Goal: Task Accomplishment & Management: Manage account settings

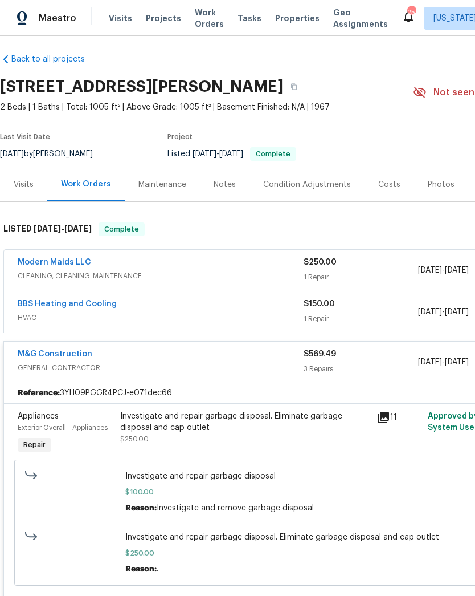
scroll to position [5, 0]
click at [263, 274] on span "CLEANING, CLEANING_MAINTENANCE" at bounding box center [161, 275] width 286 height 11
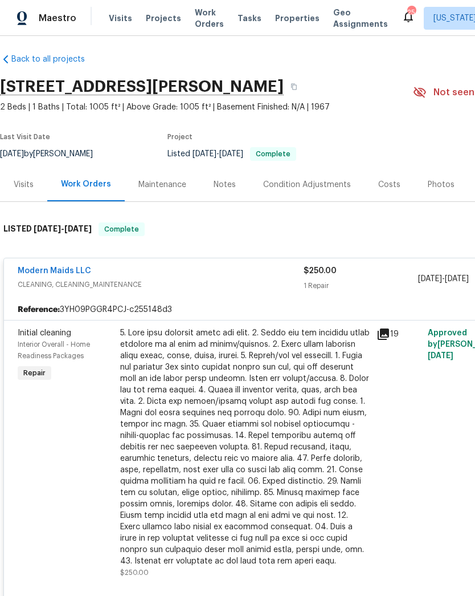
click at [251, 375] on div at bounding box center [245, 446] width 250 height 239
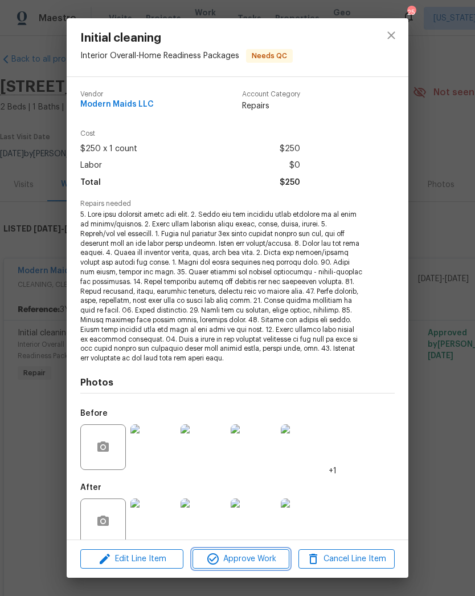
click at [253, 567] on button "Approve Work" at bounding box center [241, 559] width 96 height 20
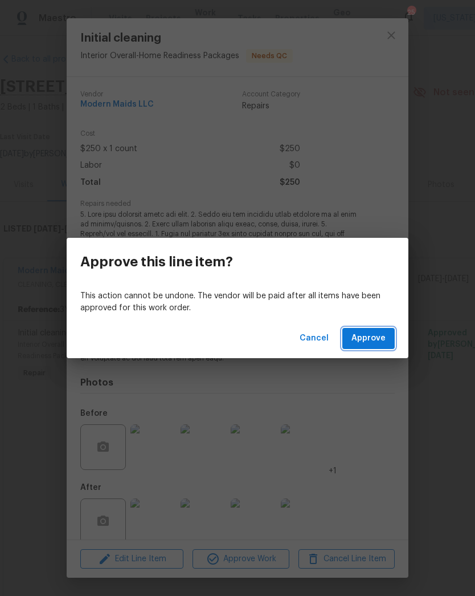
click at [376, 344] on span "Approve" at bounding box center [369, 338] width 34 height 14
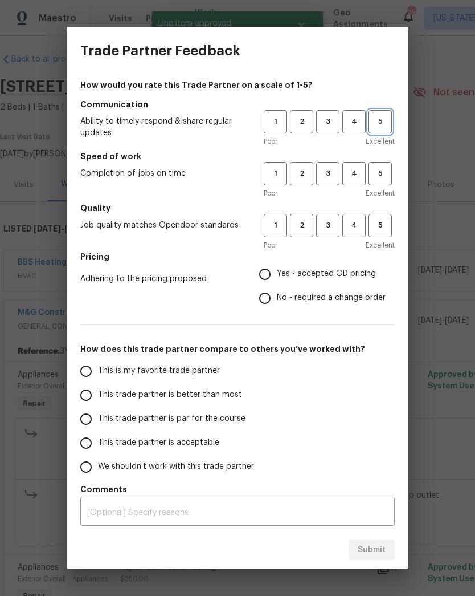
click at [385, 123] on span "5" at bounding box center [380, 121] width 21 height 13
click at [385, 174] on span "5" at bounding box center [380, 173] width 21 height 13
click at [385, 229] on span "5" at bounding box center [380, 225] width 21 height 13
click at [277, 269] on input "Yes - accepted OD pricing" at bounding box center [265, 274] width 24 height 24
radio input "true"
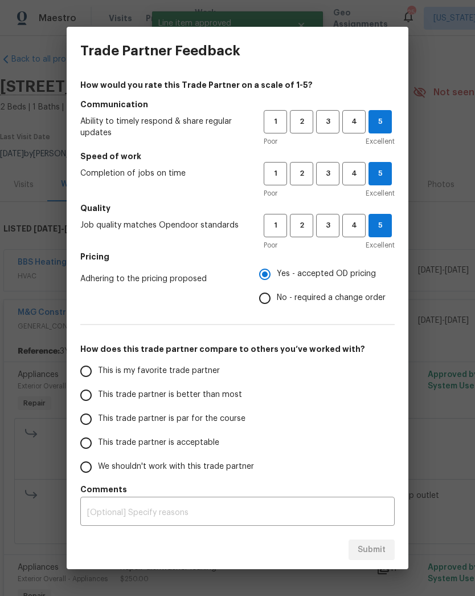
click at [84, 368] on input "This is my favorite trade partner" at bounding box center [86, 371] width 24 height 24
click at [376, 549] on span "Submit" at bounding box center [372, 550] width 28 height 14
radio input "true"
radio input "false"
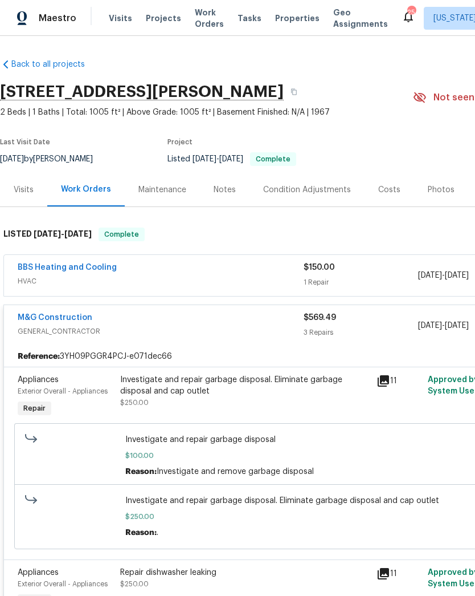
scroll to position [0, 0]
click at [157, 16] on span "Projects" at bounding box center [163, 18] width 35 height 11
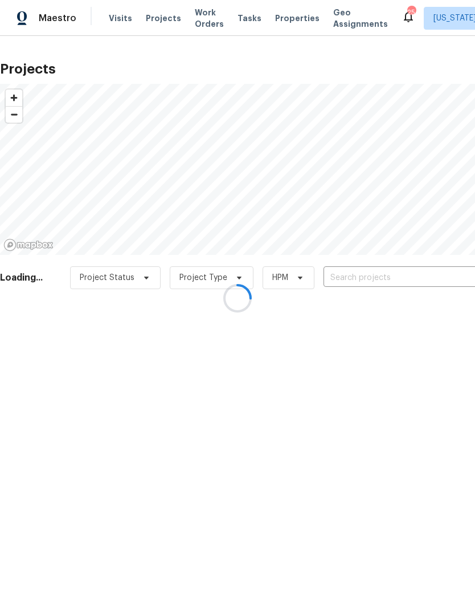
click at [375, 279] on div at bounding box center [237, 298] width 475 height 596
click at [368, 279] on div at bounding box center [237, 298] width 475 height 596
click at [364, 277] on div at bounding box center [237, 298] width 475 height 596
click at [365, 276] on input "text" at bounding box center [389, 278] width 131 height 18
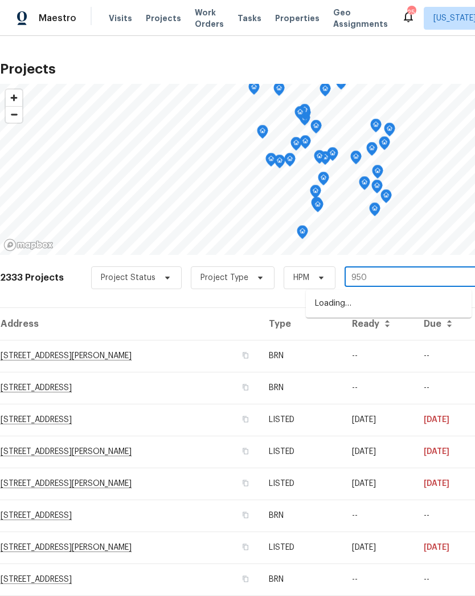
type input "9505"
click at [378, 304] on li "[STREET_ADDRESS]" at bounding box center [389, 303] width 166 height 19
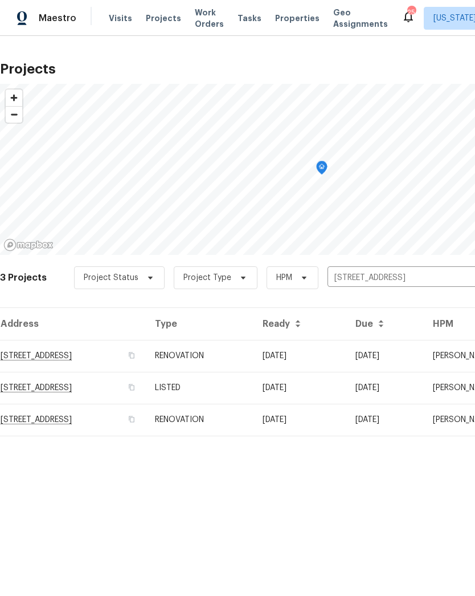
click at [254, 352] on td "RENOVATION" at bounding box center [200, 356] width 108 height 32
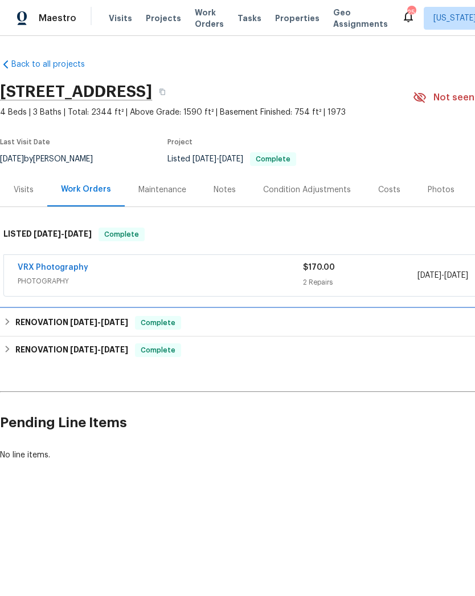
click at [180, 324] on span "Complete" at bounding box center [158, 322] width 44 height 11
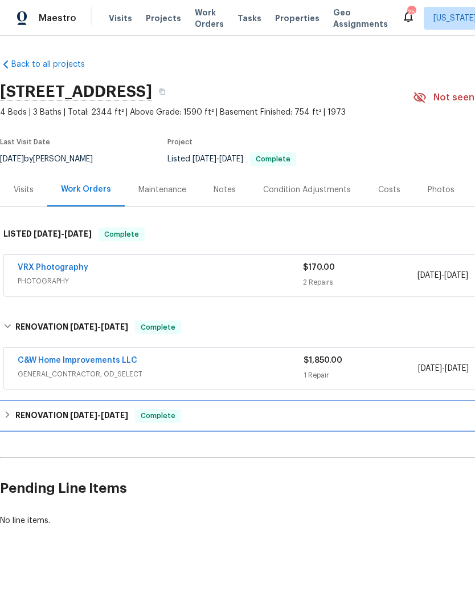
click at [111, 417] on span "[DATE]" at bounding box center [114, 415] width 27 height 8
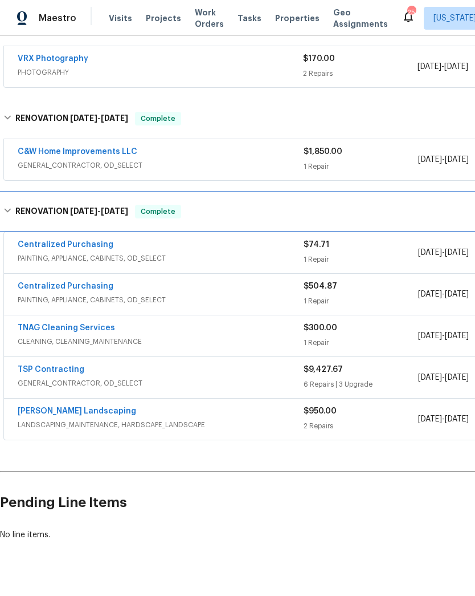
scroll to position [209, 0]
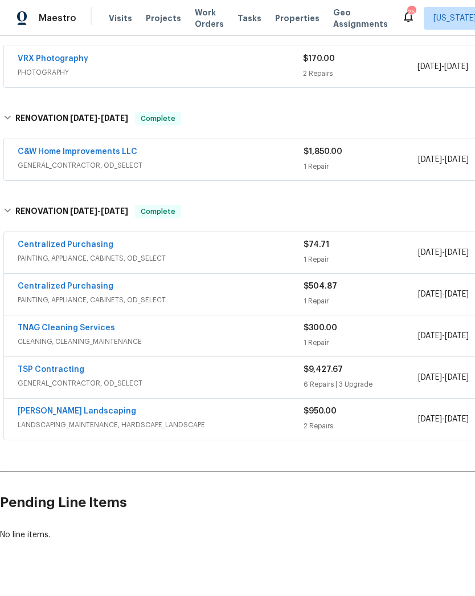
click at [209, 379] on span "GENERAL_CONTRACTOR, OD_SELECT" at bounding box center [161, 382] width 286 height 11
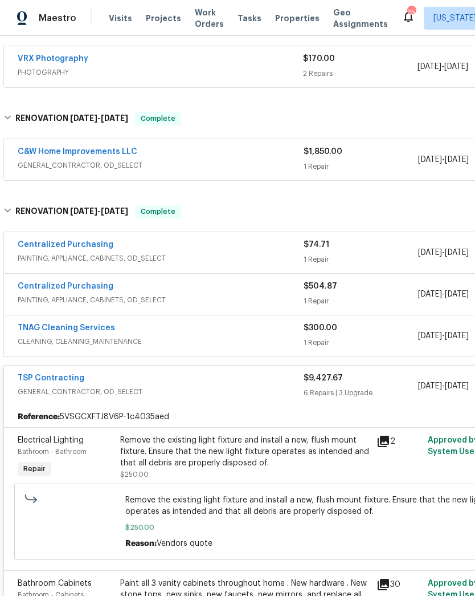
click at [65, 381] on link "TSP Contracting" at bounding box center [51, 378] width 67 height 8
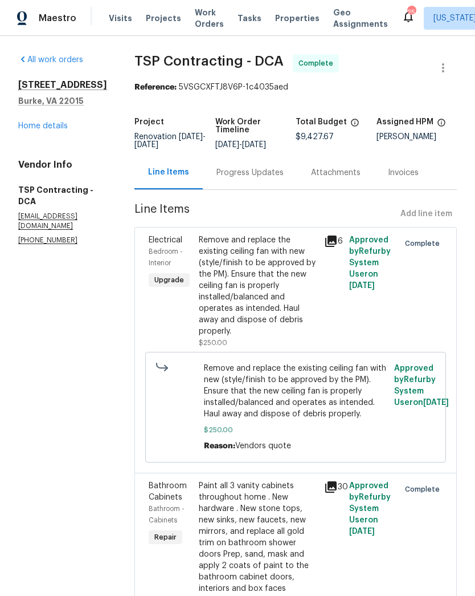
click at [232, 176] on div "Progress Updates" at bounding box center [250, 172] width 67 height 11
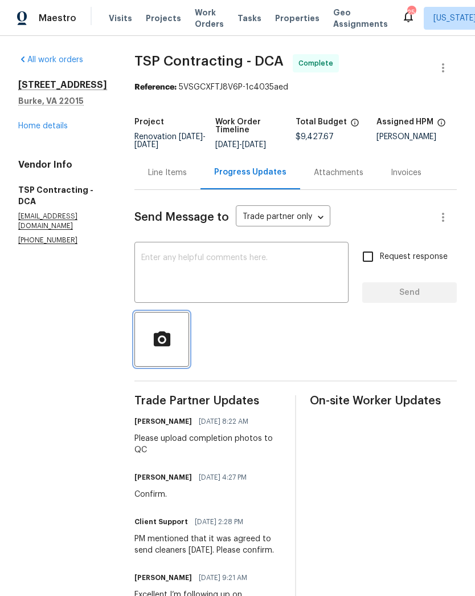
click at [152, 347] on icon "button" at bounding box center [162, 340] width 20 height 20
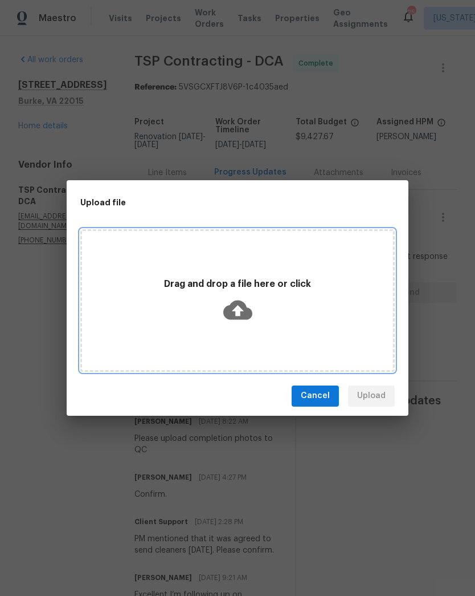
click at [233, 318] on icon at bounding box center [237, 309] width 29 height 19
